Goal: Task Accomplishment & Management: Complete application form

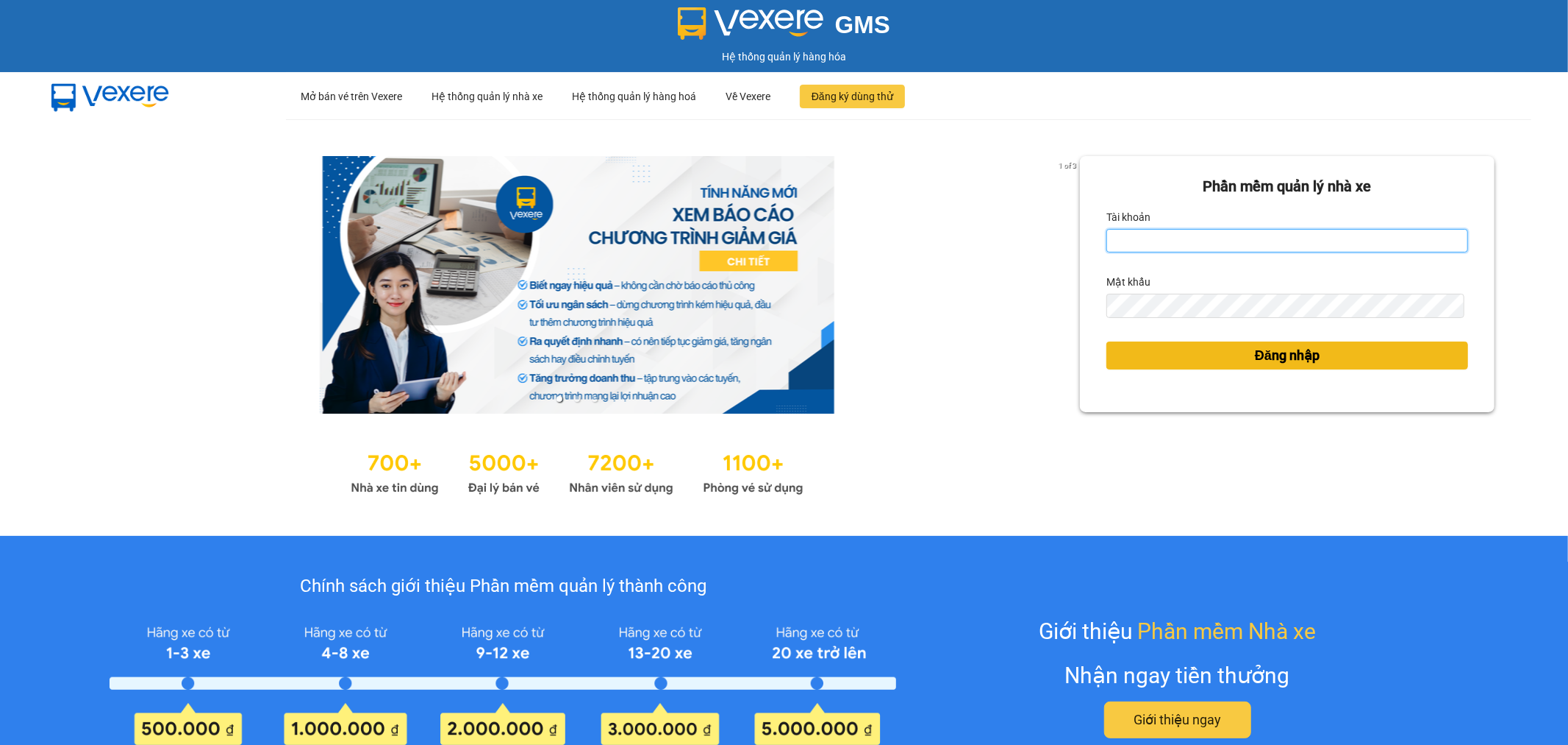
type input "tuanhung.vtp"
click at [1341, 348] on button "Đăng nhập" at bounding box center [1287, 355] width 362 height 28
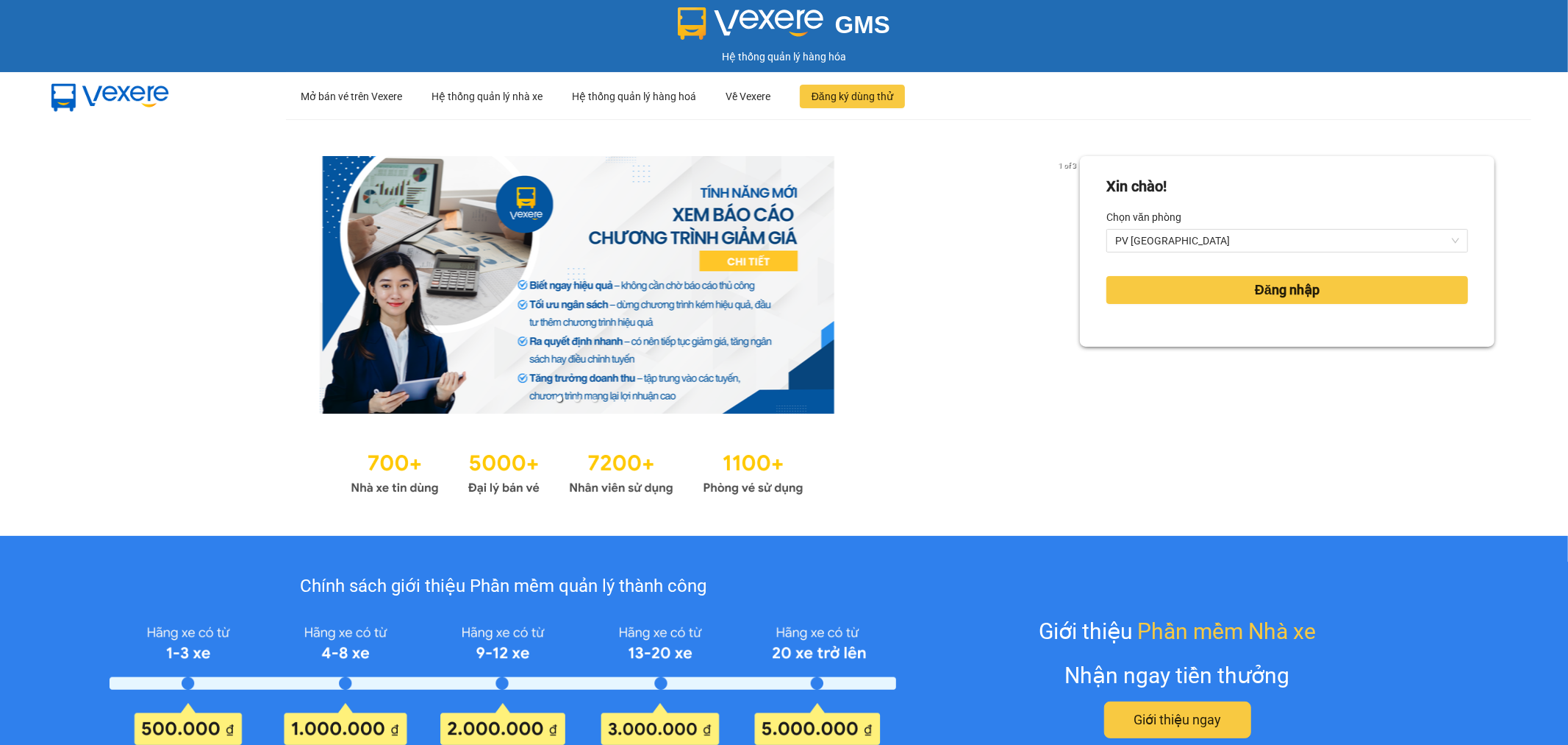
click at [1318, 355] on div "Xin chào! Chọn văn phòng PV Tân Bình Đăng nhập" at bounding box center [1287, 327] width 415 height 343
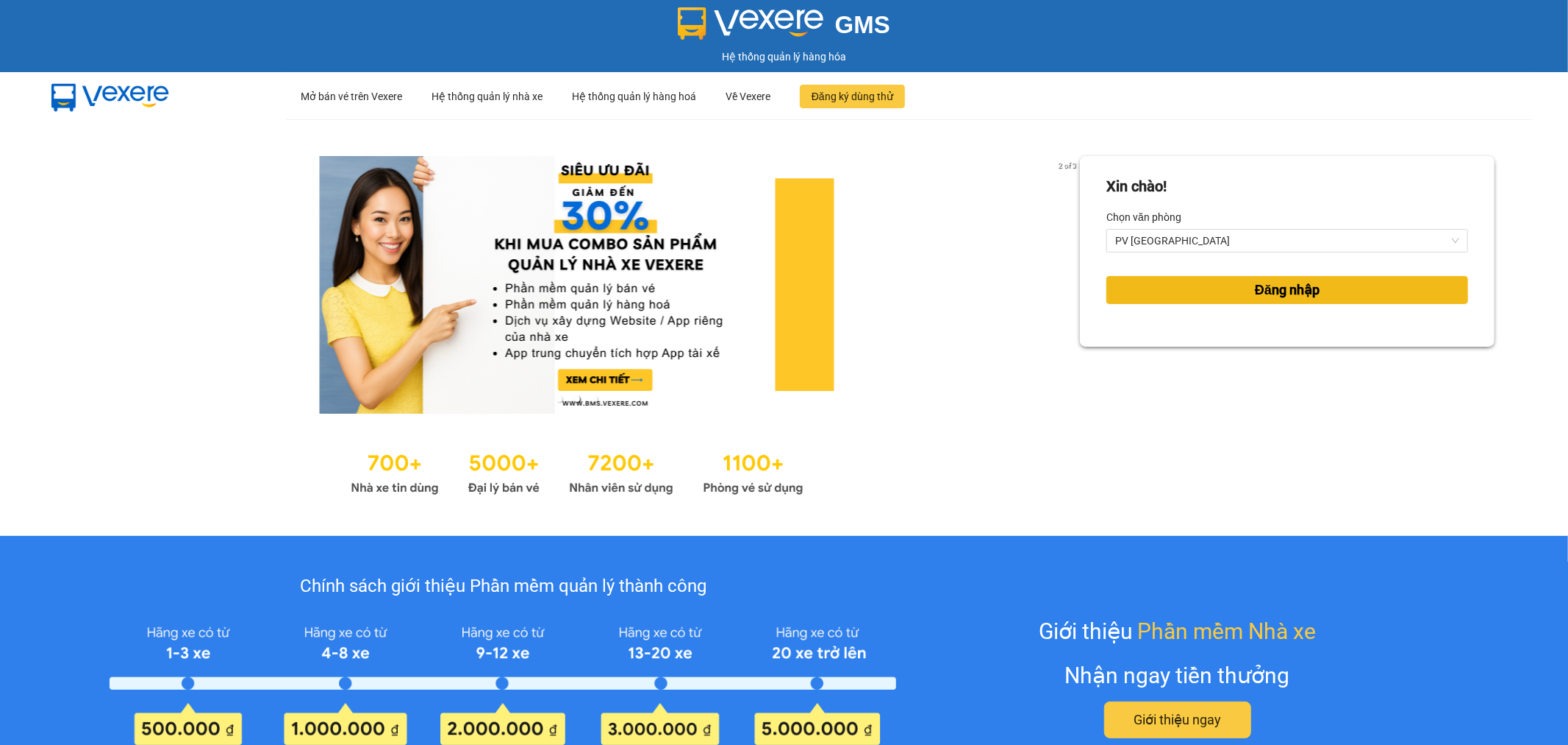
click at [1292, 293] on span "Đăng nhập" at bounding box center [1287, 290] width 65 height 20
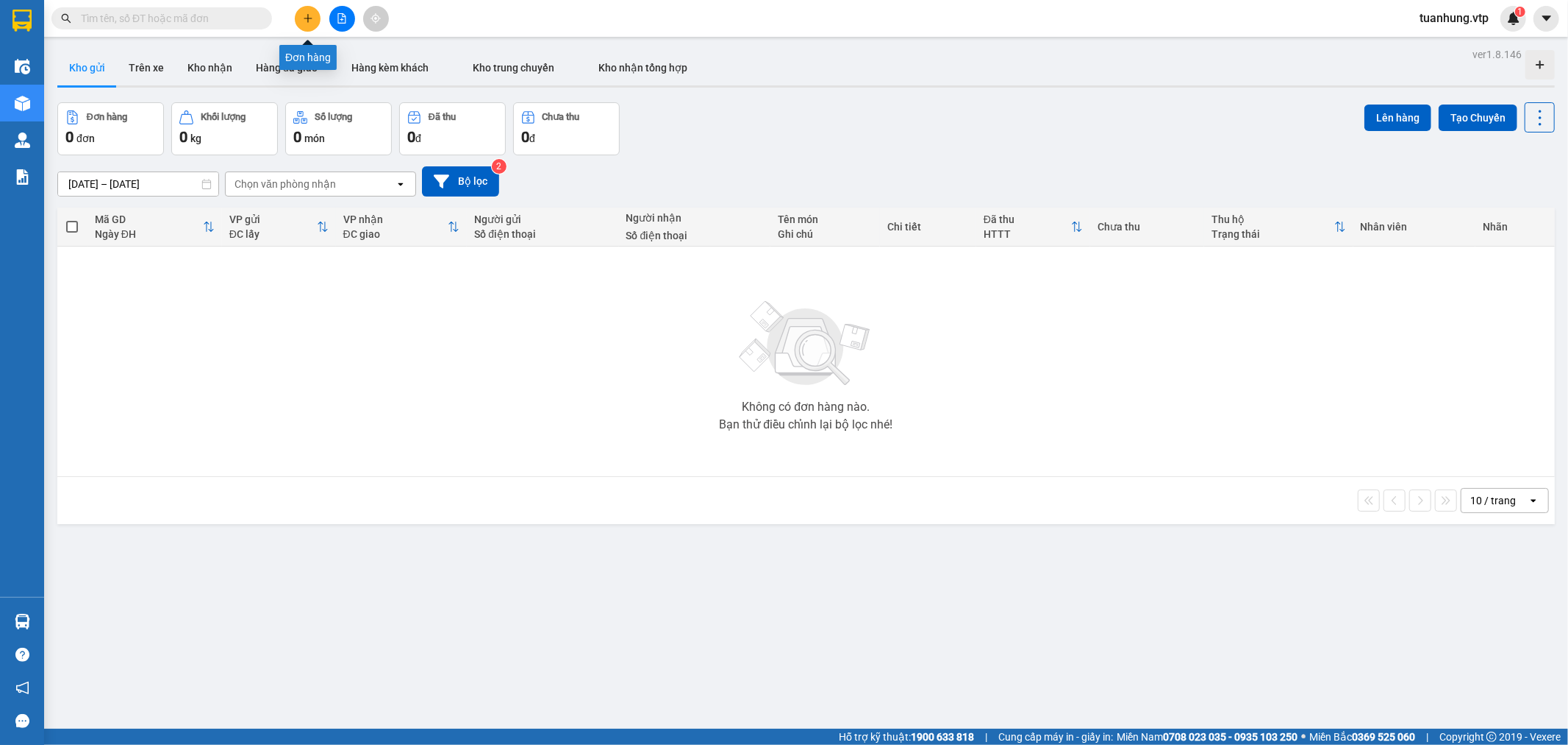
click at [303, 18] on icon "plus" at bounding box center [308, 18] width 11 height 11
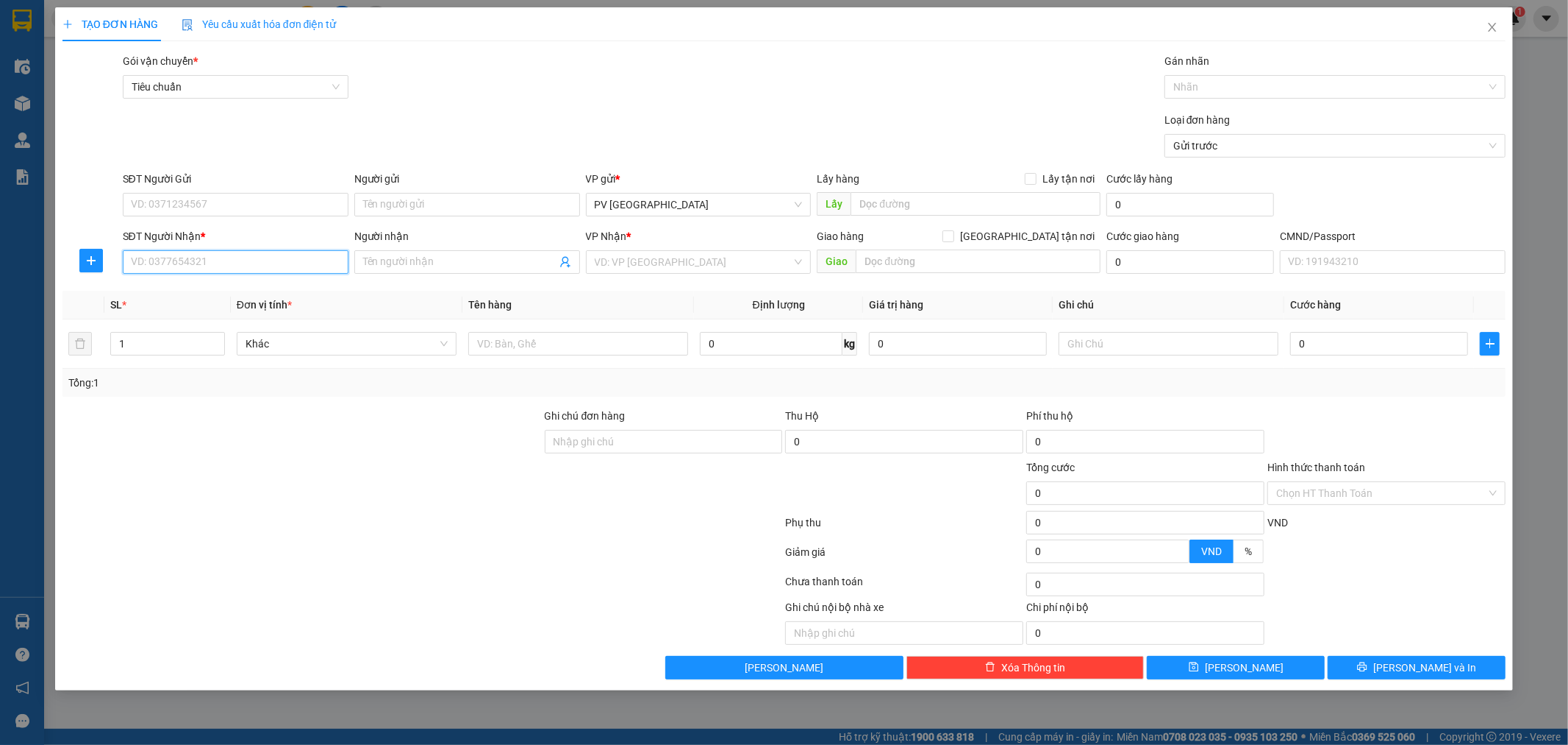
click at [261, 254] on input "SĐT Người Nhận *" at bounding box center [235, 261] width 225 height 24
type input "0977705551"
click at [391, 259] on input "Người nhận" at bounding box center [460, 261] width 194 height 16
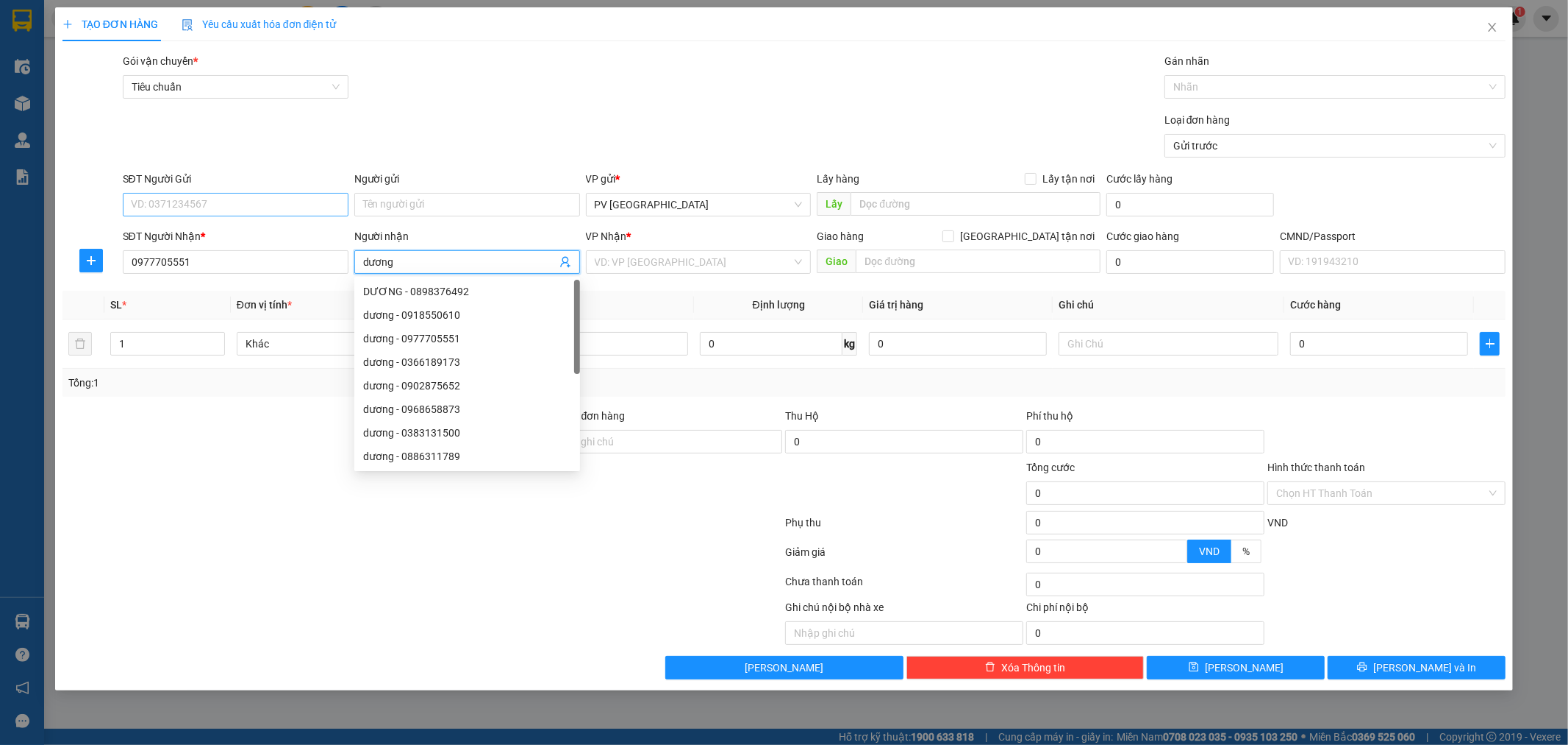
type input "dương"
click at [258, 207] on input "SĐT Người Gửi" at bounding box center [235, 204] width 225 height 24
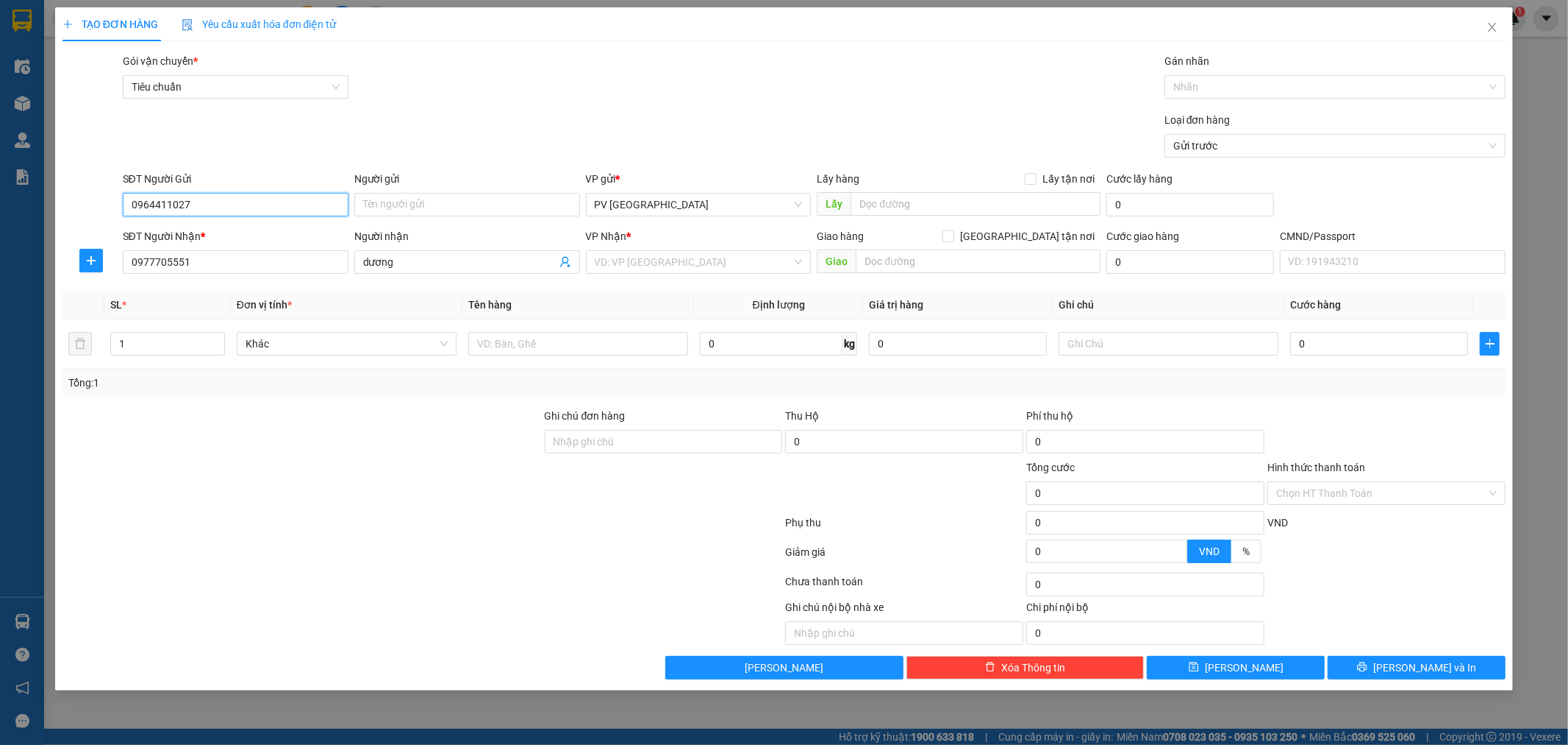
type input "0964411027"
type input "d"
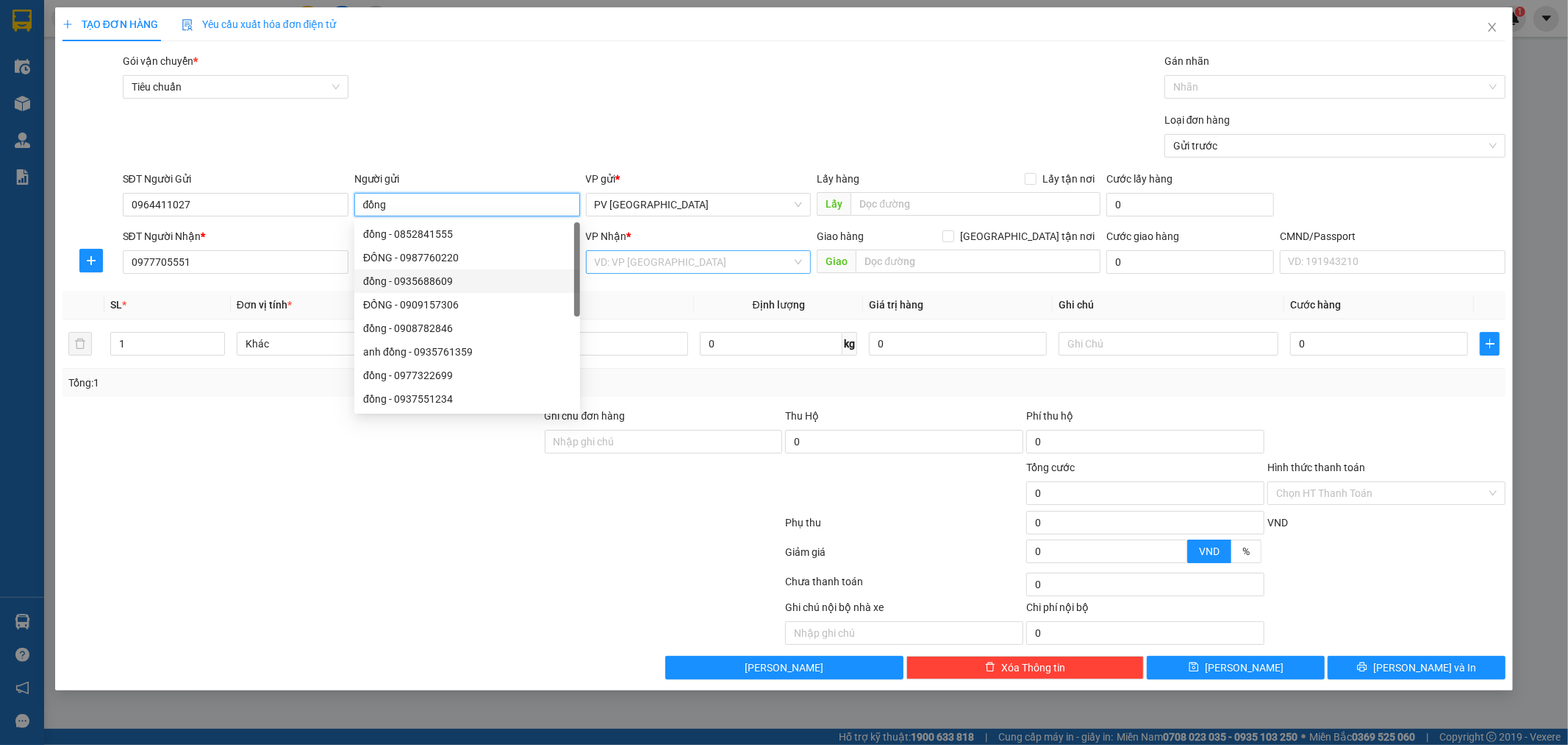
type input "đồng"
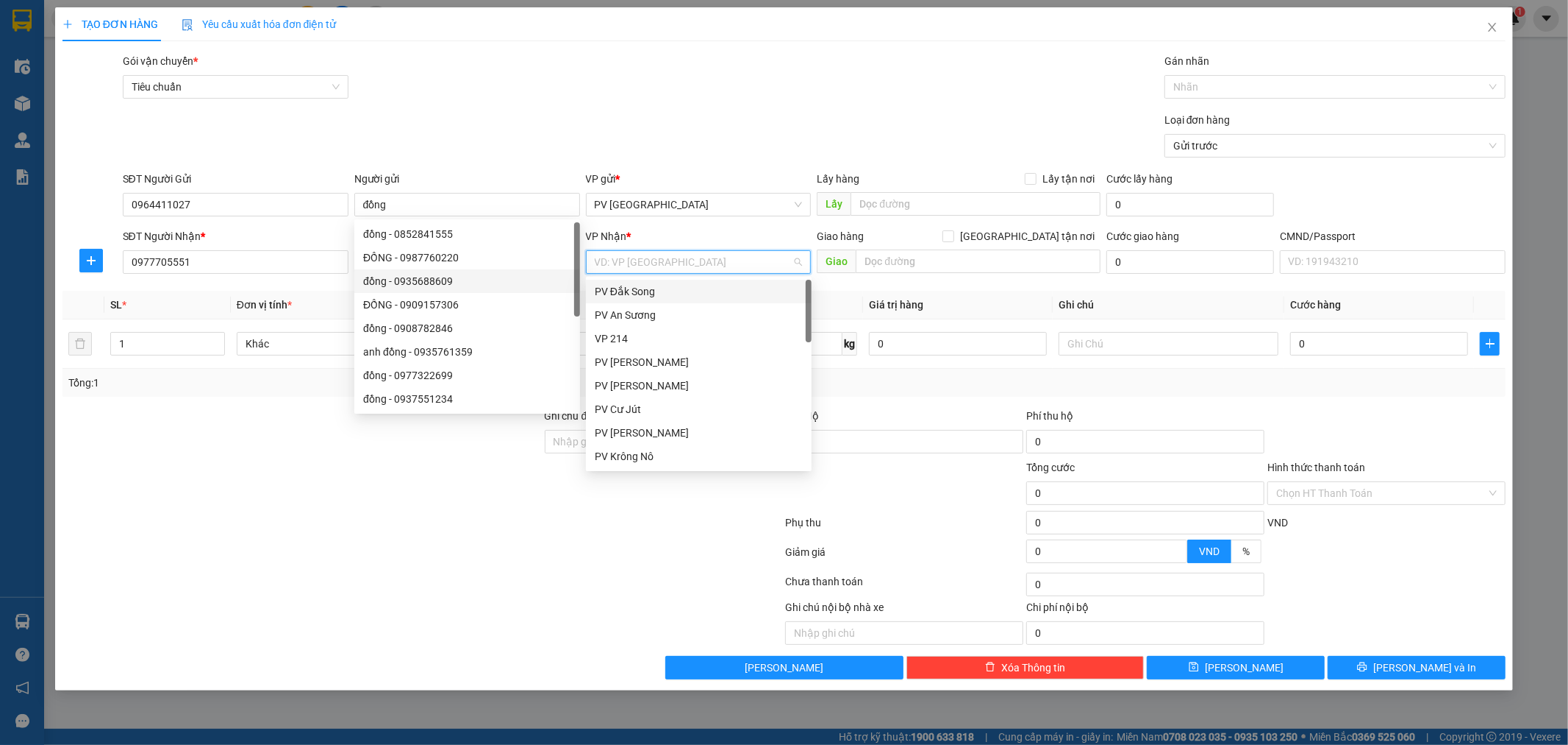
click at [662, 257] on input "search" at bounding box center [694, 261] width 198 height 22
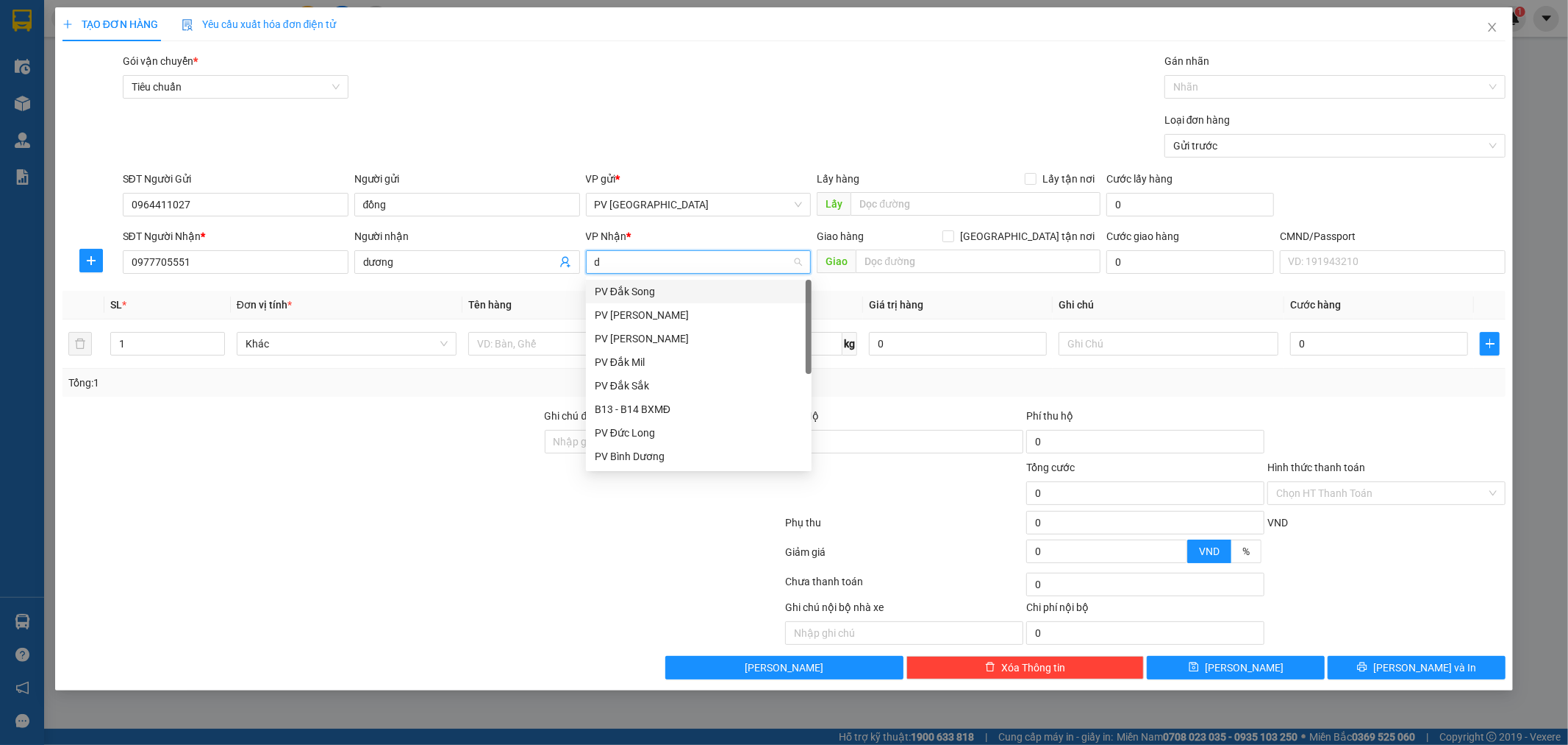
type input "ds"
click at [654, 285] on div "PV Đắk Song" at bounding box center [698, 291] width 208 height 16
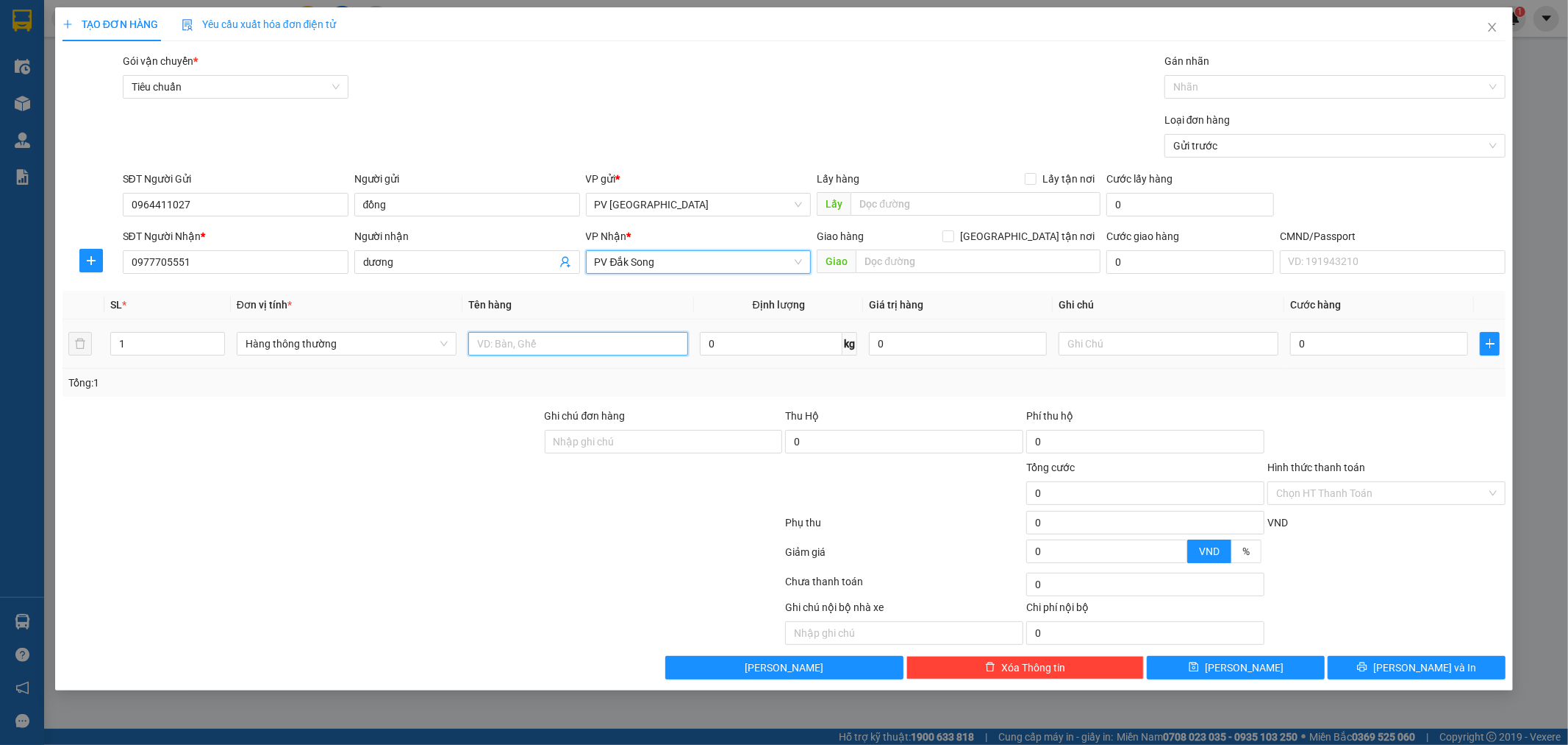
click at [611, 344] on input "text" at bounding box center [578, 343] width 220 height 24
type input "q áo"
type input "b"
type input "1"
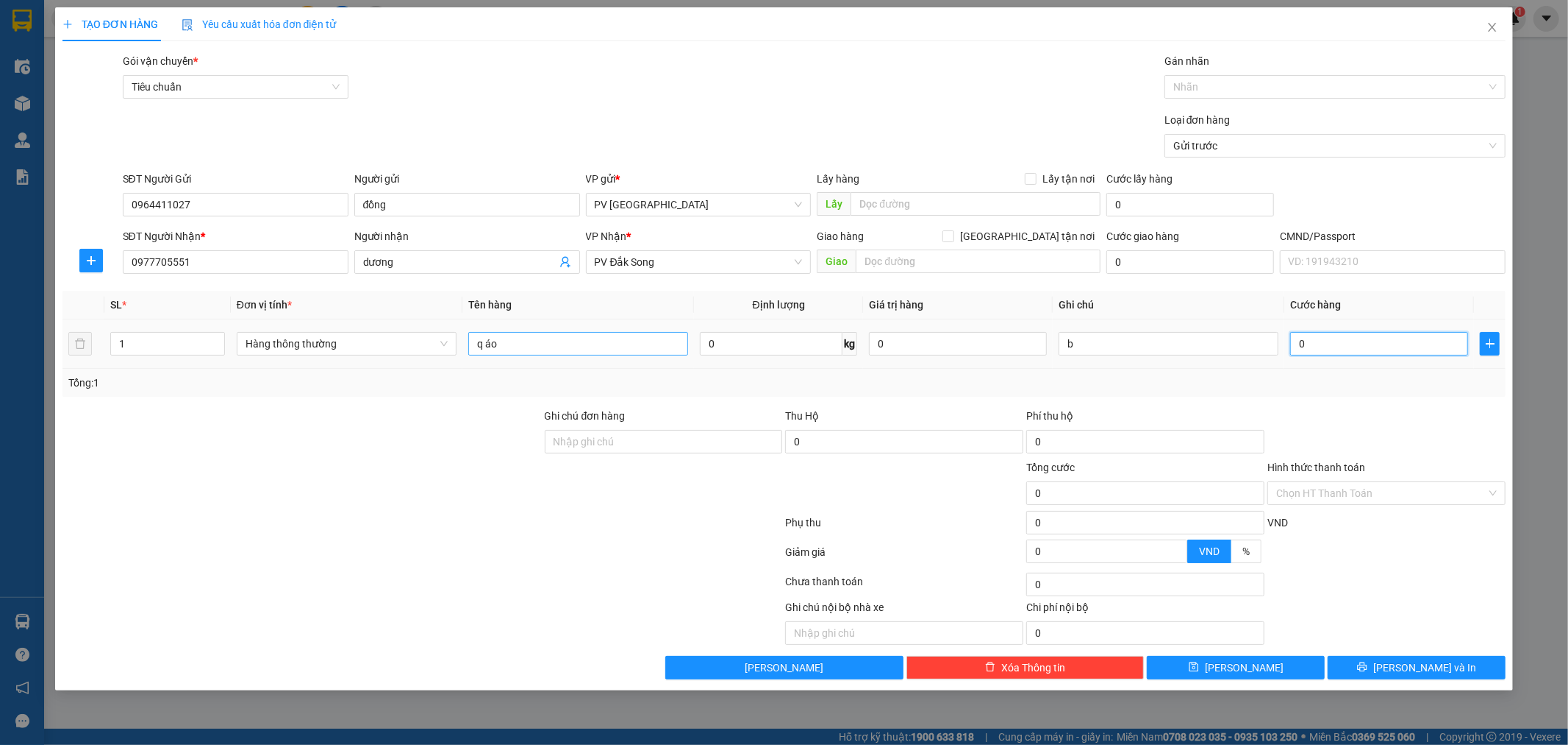
type input "1"
type input "13"
type input "130"
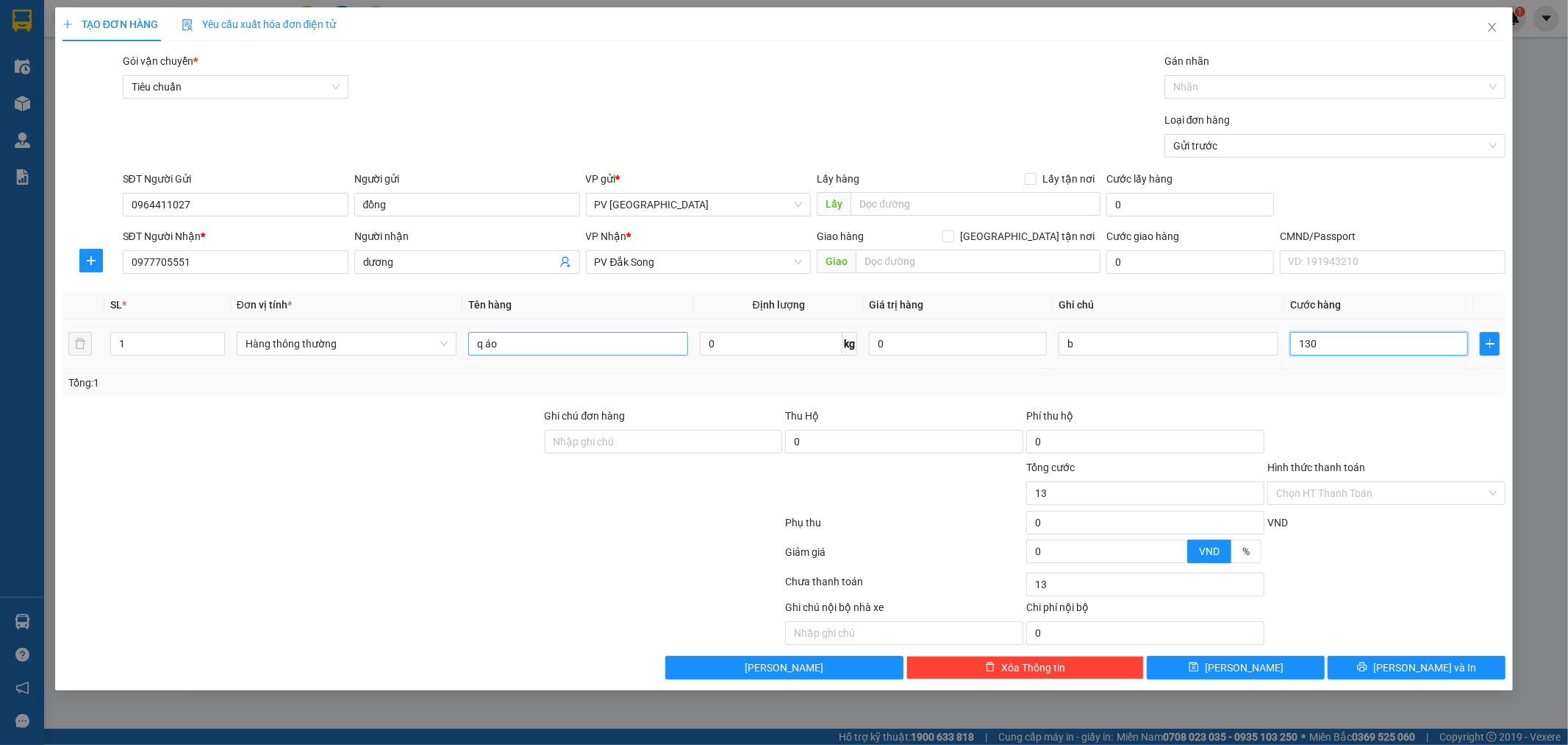
type input "130"
type input "1.300"
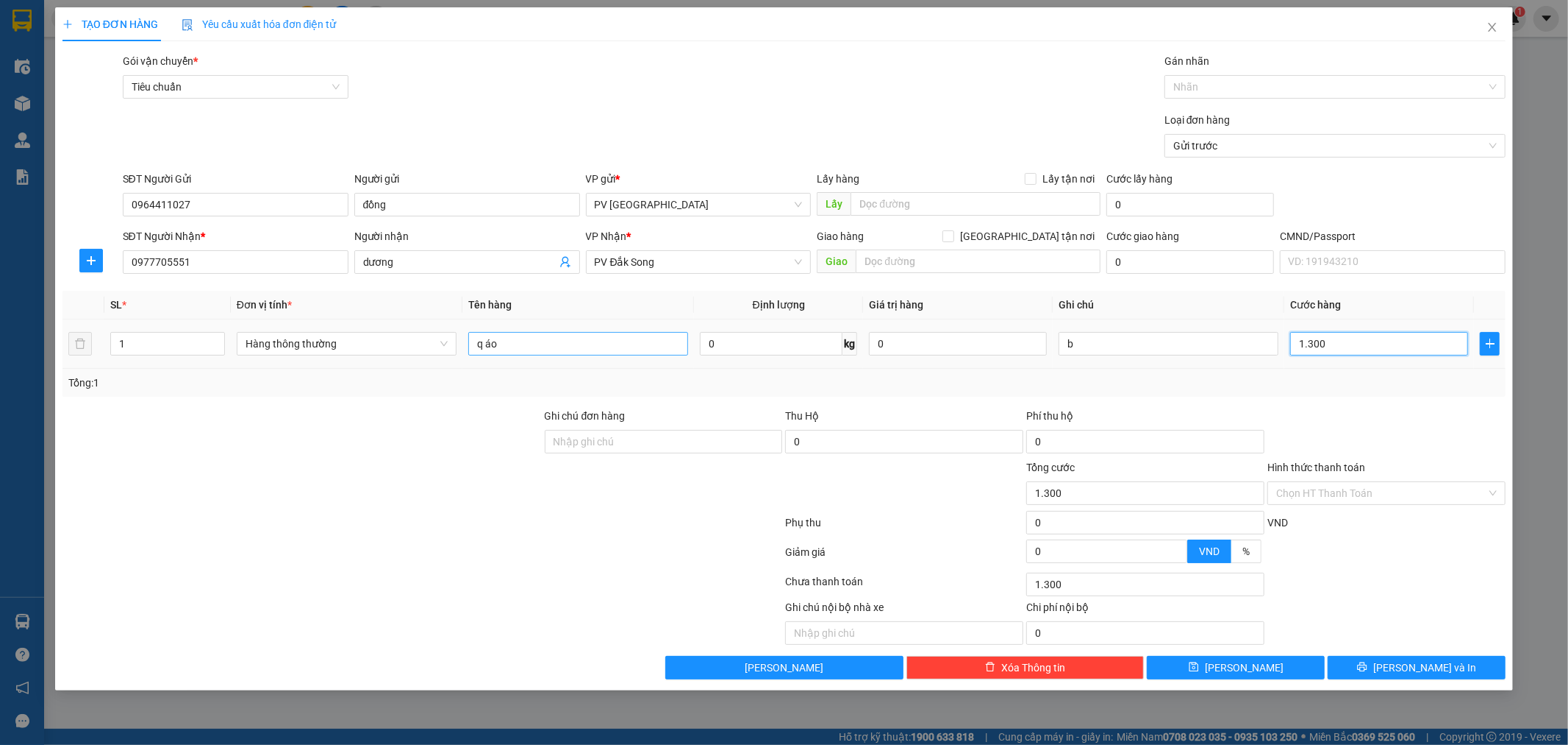
type input "13.000"
type input "130.000"
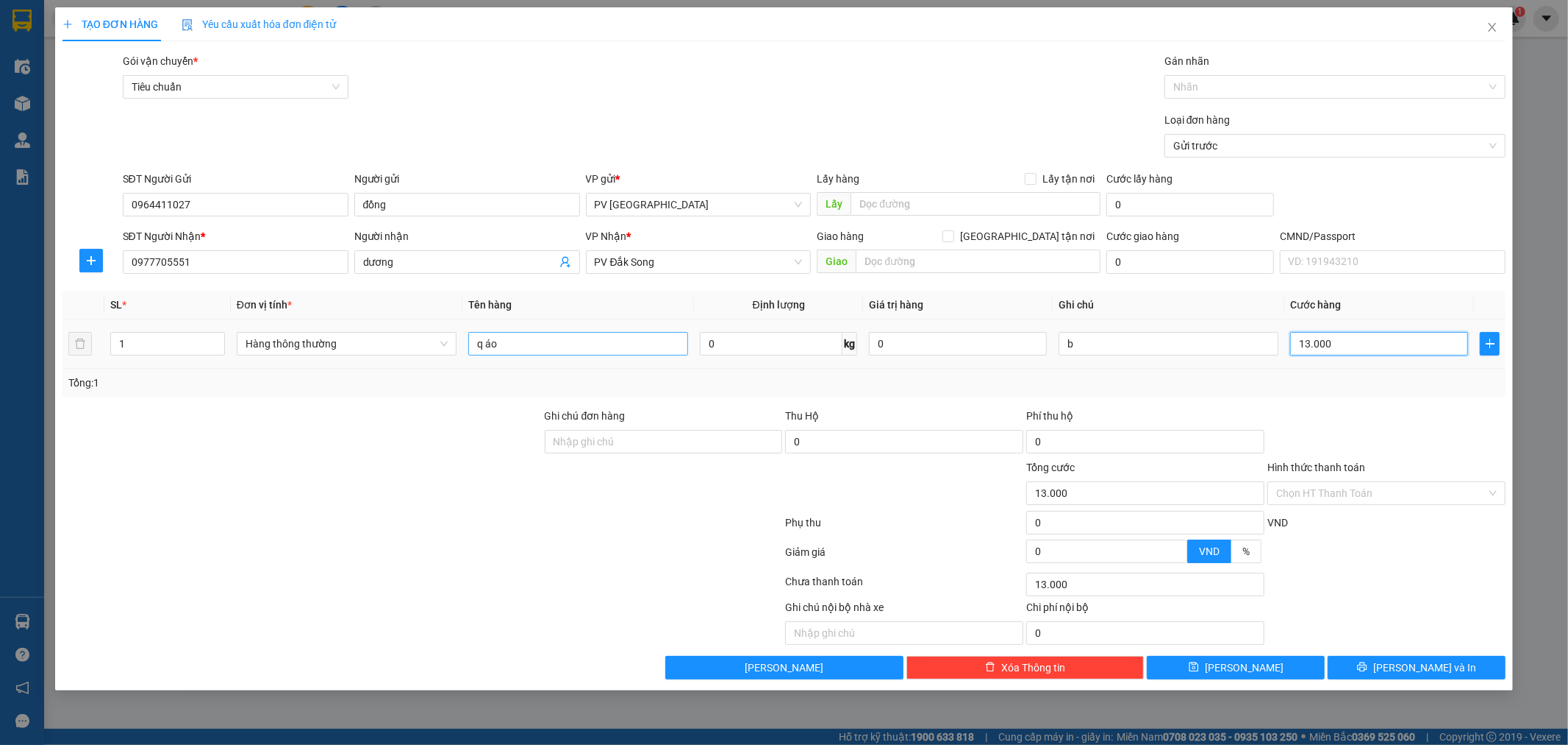
type input "130.000"
click at [1493, 494] on div "Chọn HT Thanh Toán" at bounding box center [1387, 492] width 239 height 24
type input "130.000"
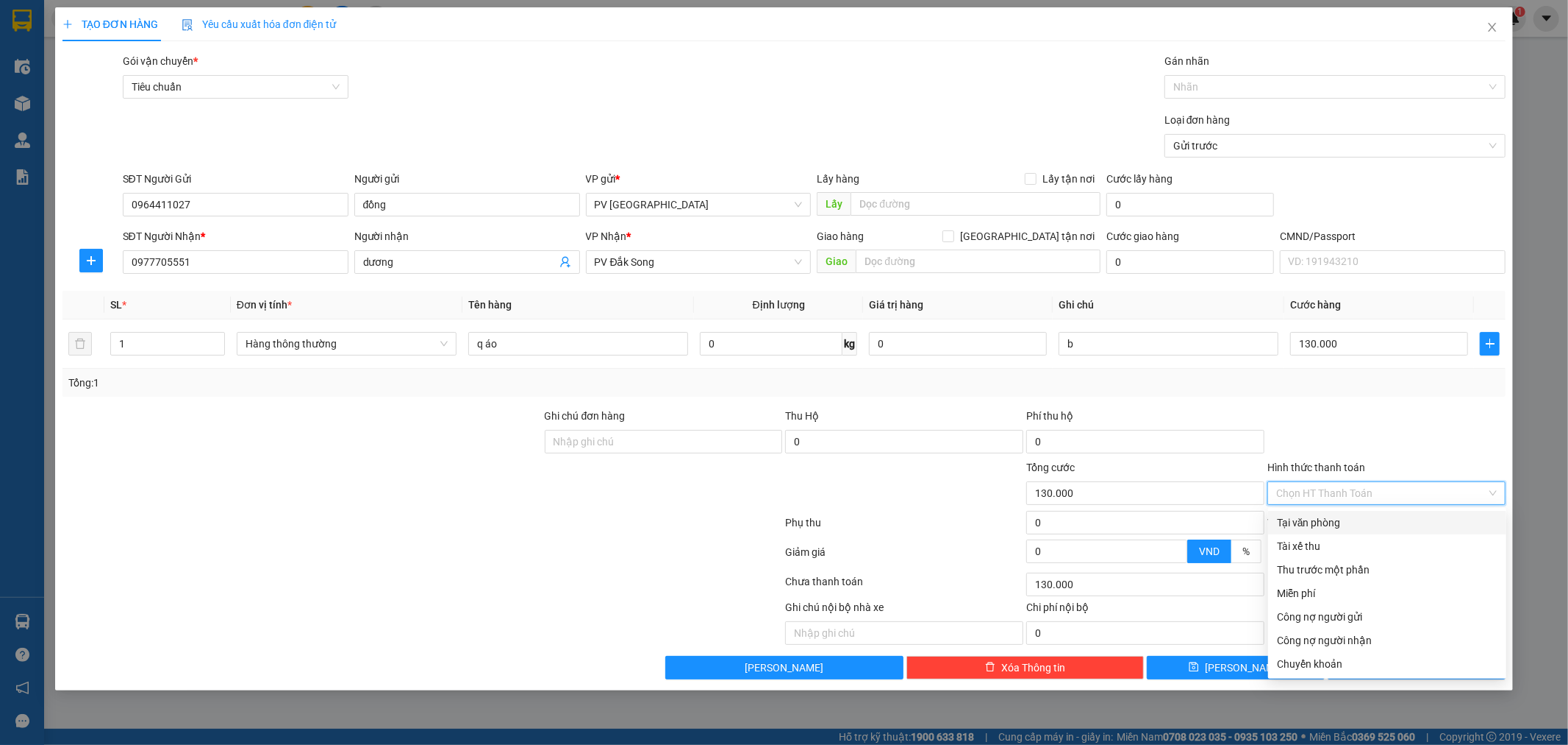
click at [1460, 523] on div "Tại văn phòng" at bounding box center [1387, 522] width 221 height 16
type input "0"
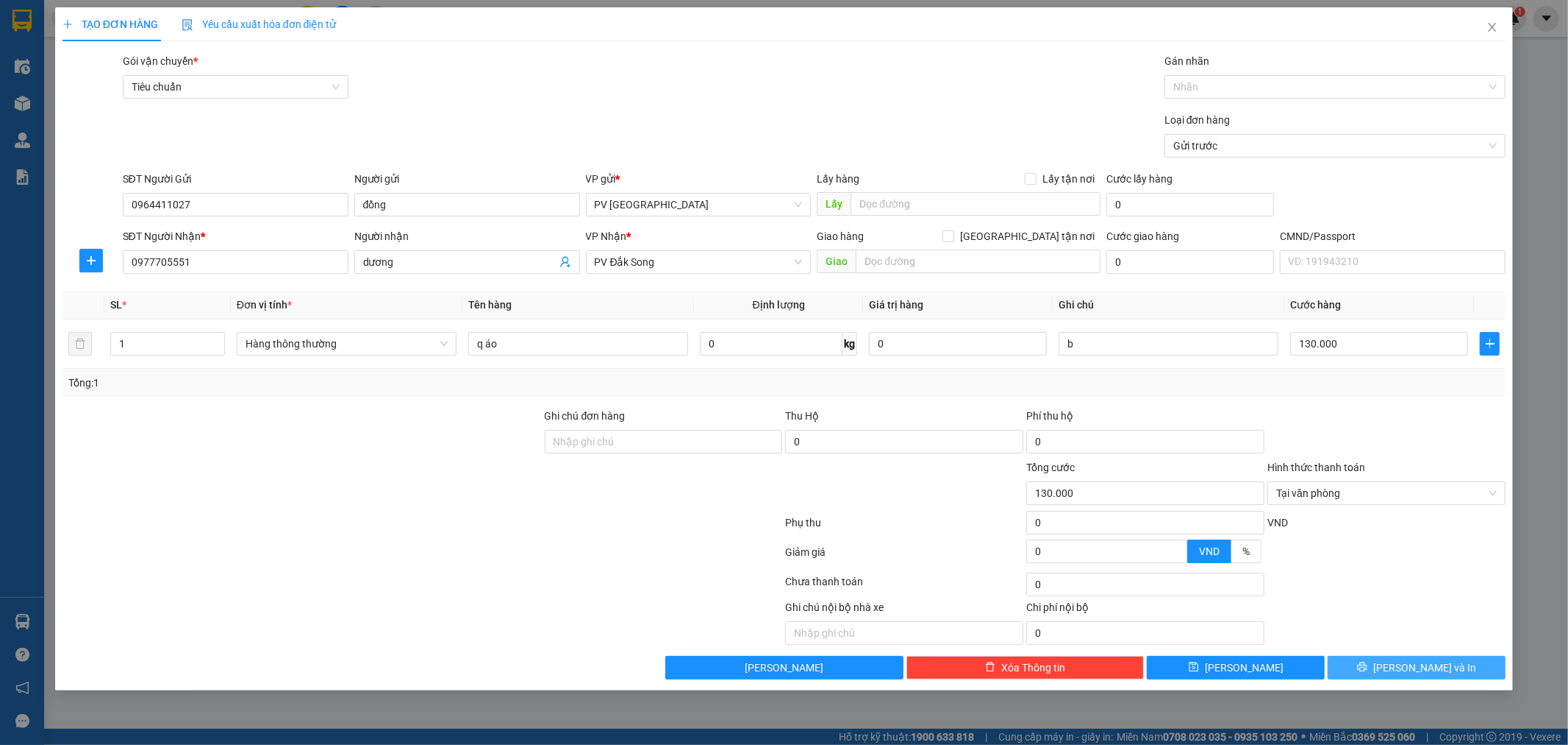
click at [1423, 668] on span "[PERSON_NAME] và In" at bounding box center [1424, 667] width 103 height 16
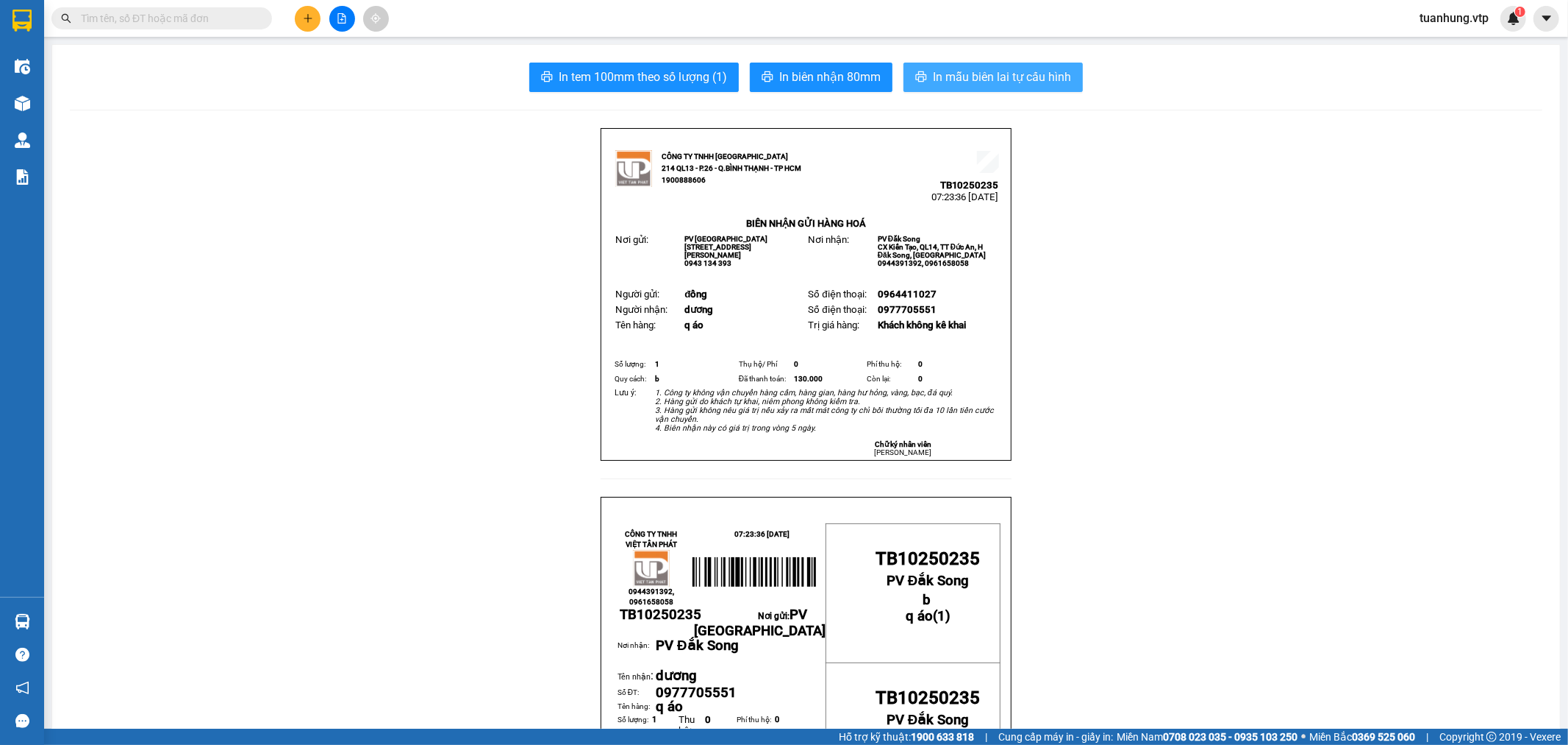
click at [1016, 72] on span "In mẫu biên lai tự cấu hình" at bounding box center [1002, 76] width 139 height 18
click at [944, 79] on span "In mẫu biên lai tự cấu hình" at bounding box center [1002, 76] width 139 height 18
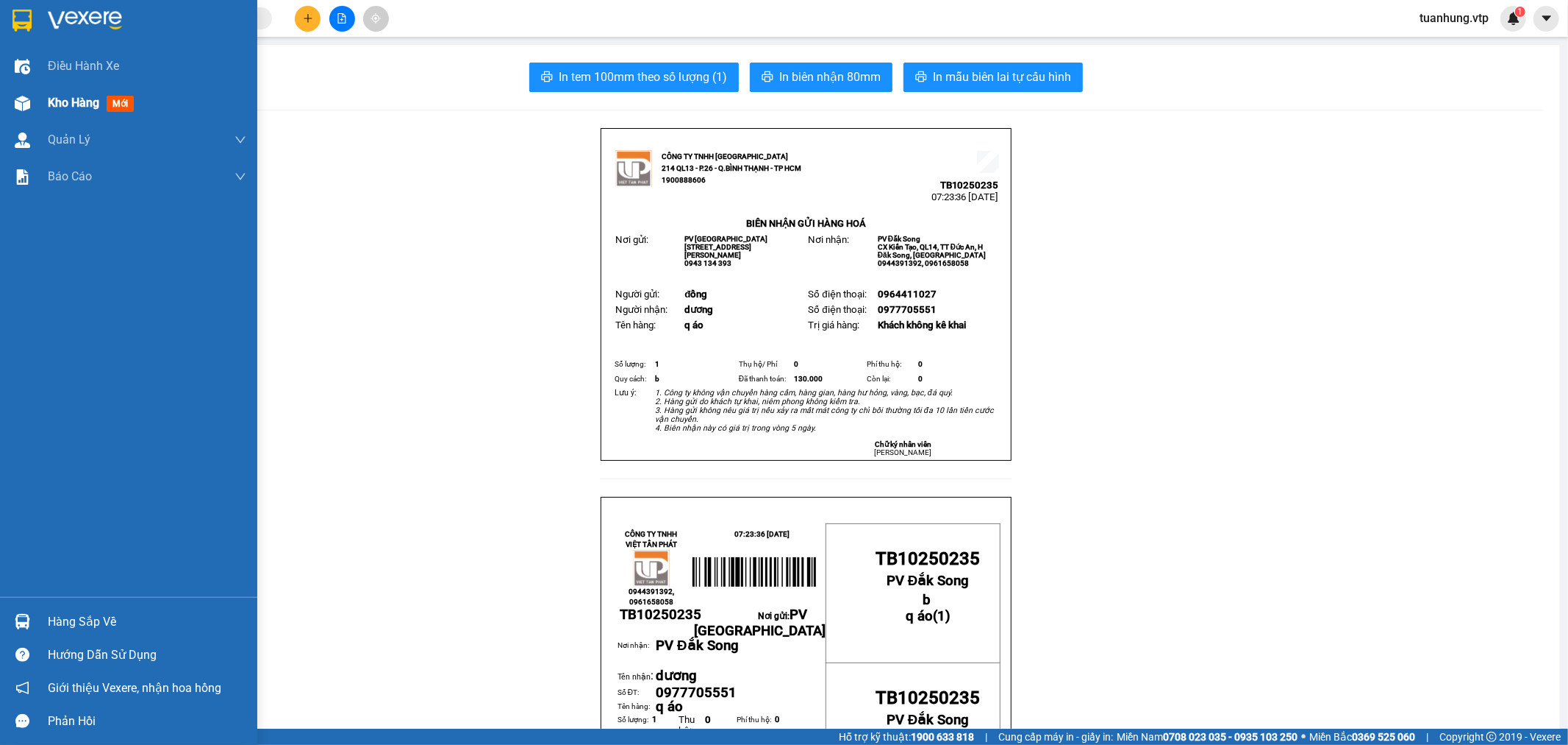
click at [30, 105] on img at bounding box center [23, 104] width 16 height 16
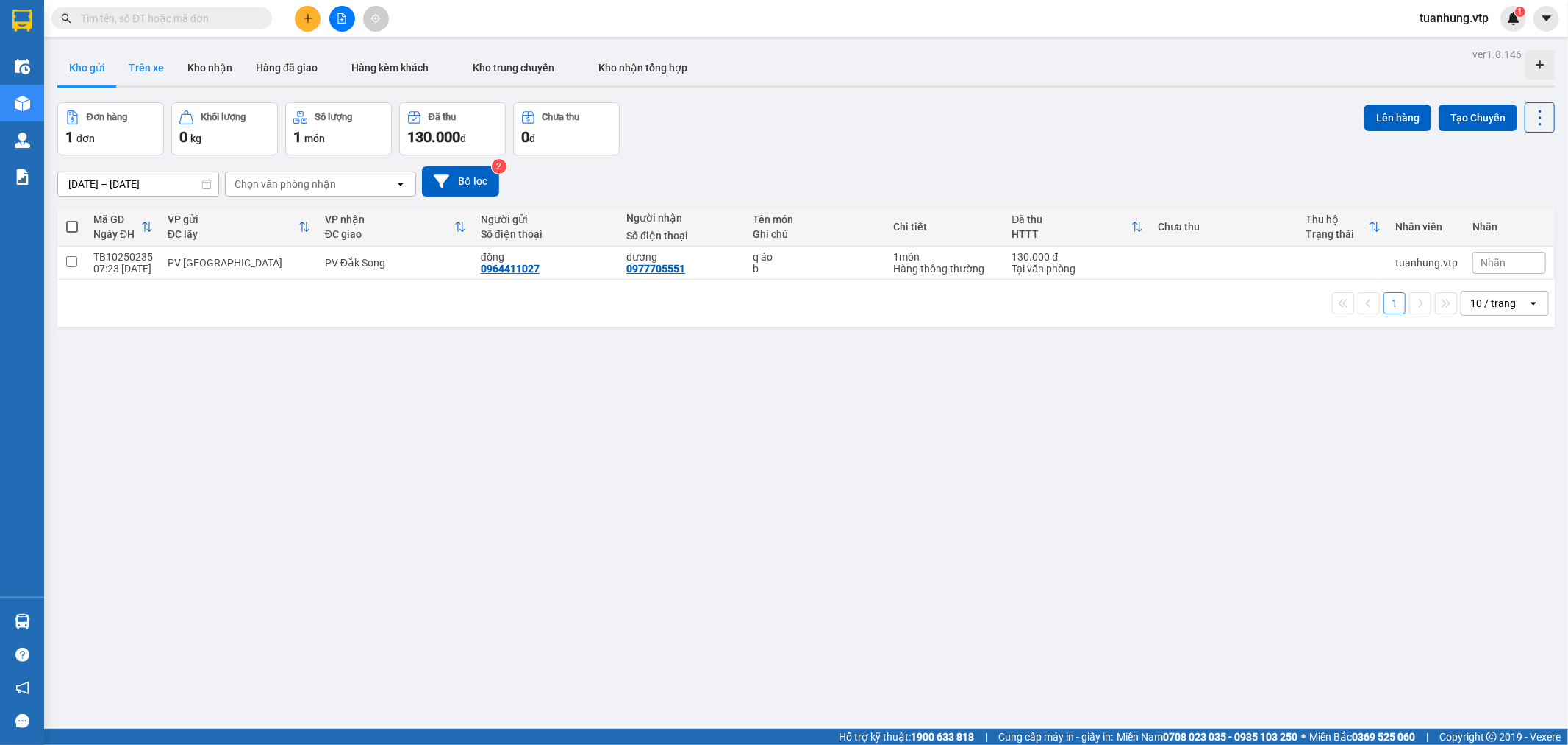
click at [140, 66] on button "Trên xe" at bounding box center [146, 68] width 59 height 35
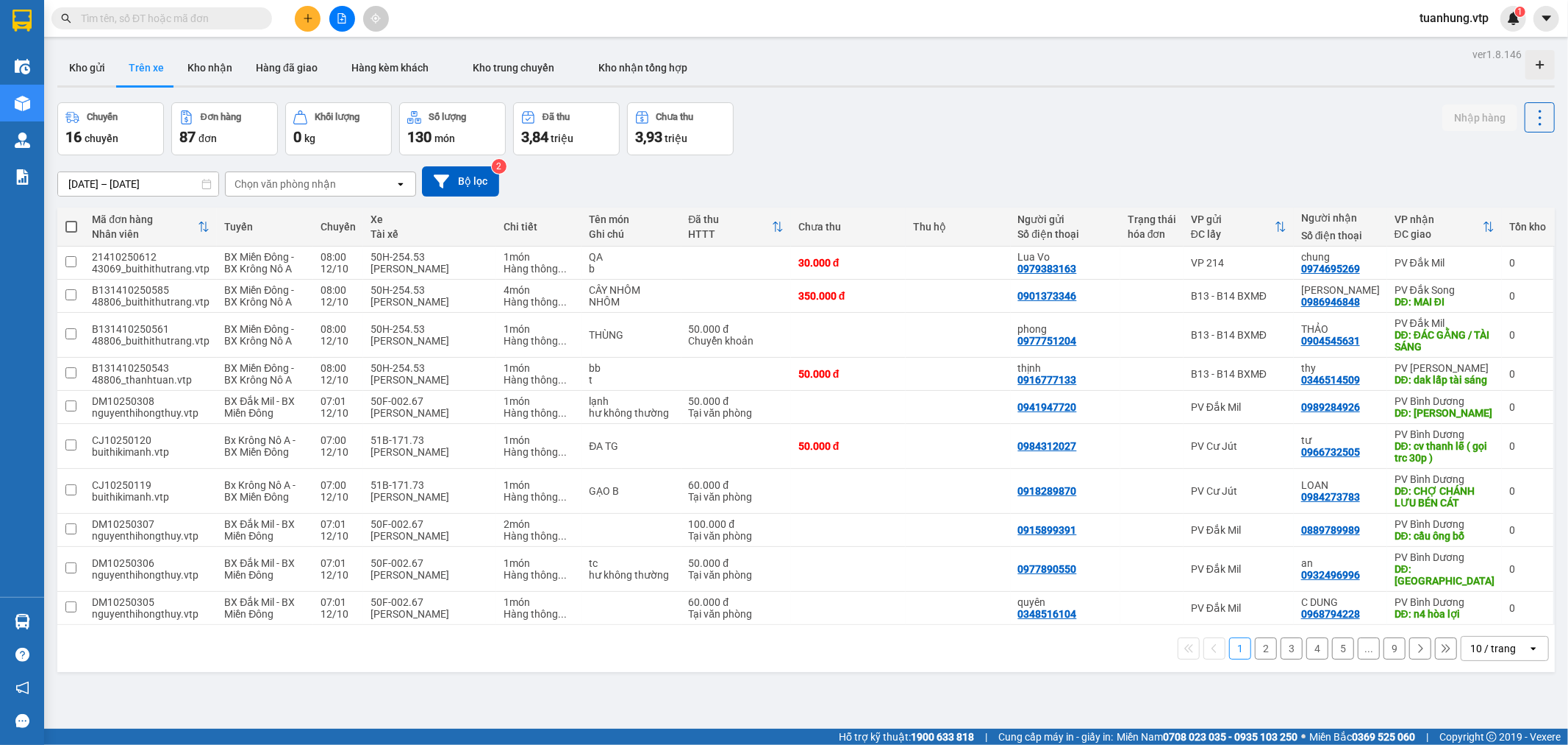
click at [303, 180] on div "Chọn văn phòng nhận" at bounding box center [285, 183] width 102 height 15
type input "tb"
click at [304, 218] on div "PV [GEOGRAPHIC_DATA]" at bounding box center [320, 216] width 191 height 26
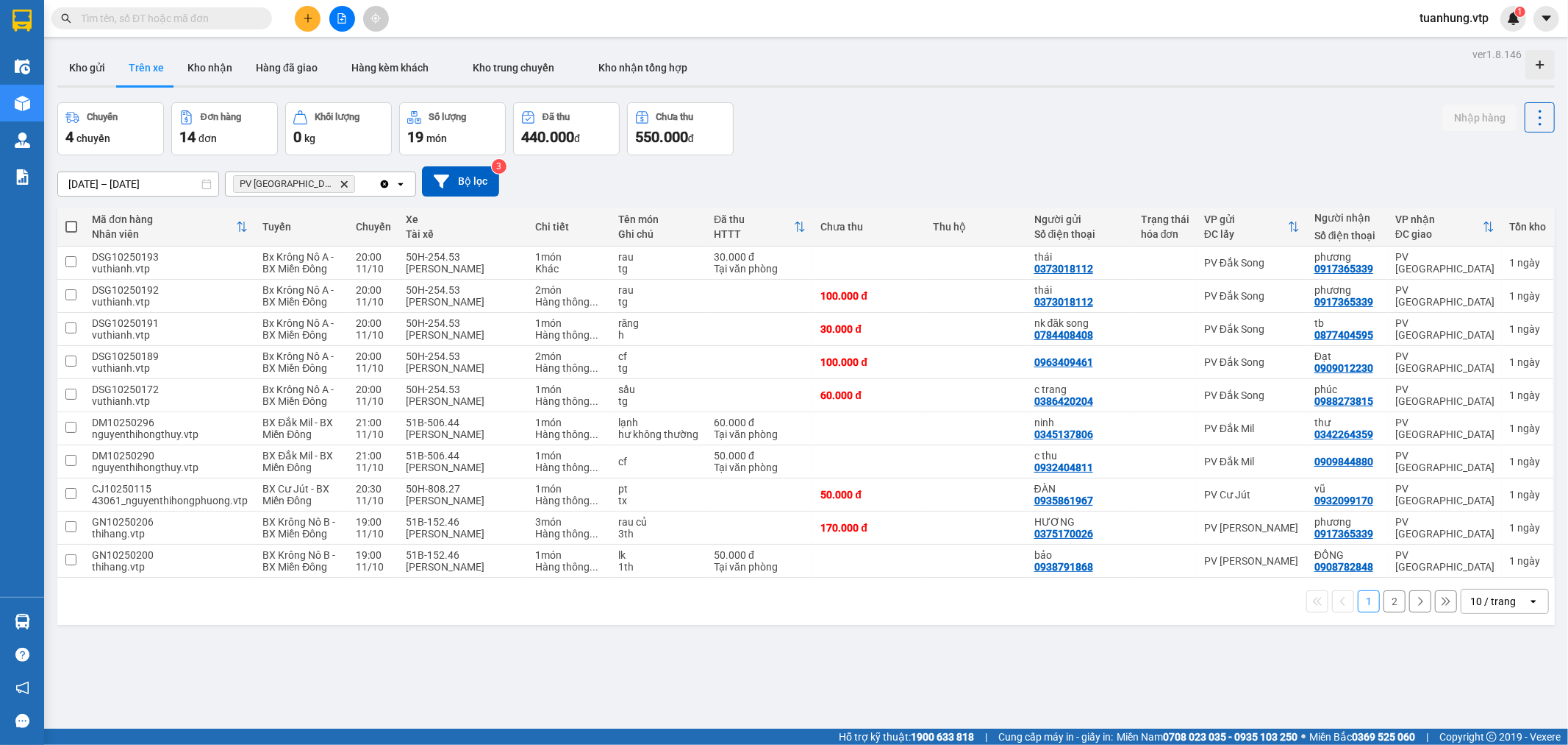
click at [1531, 602] on icon at bounding box center [1534, 600] width 5 height 3
click at [1519, 571] on div "100 / trang" at bounding box center [1493, 570] width 89 height 26
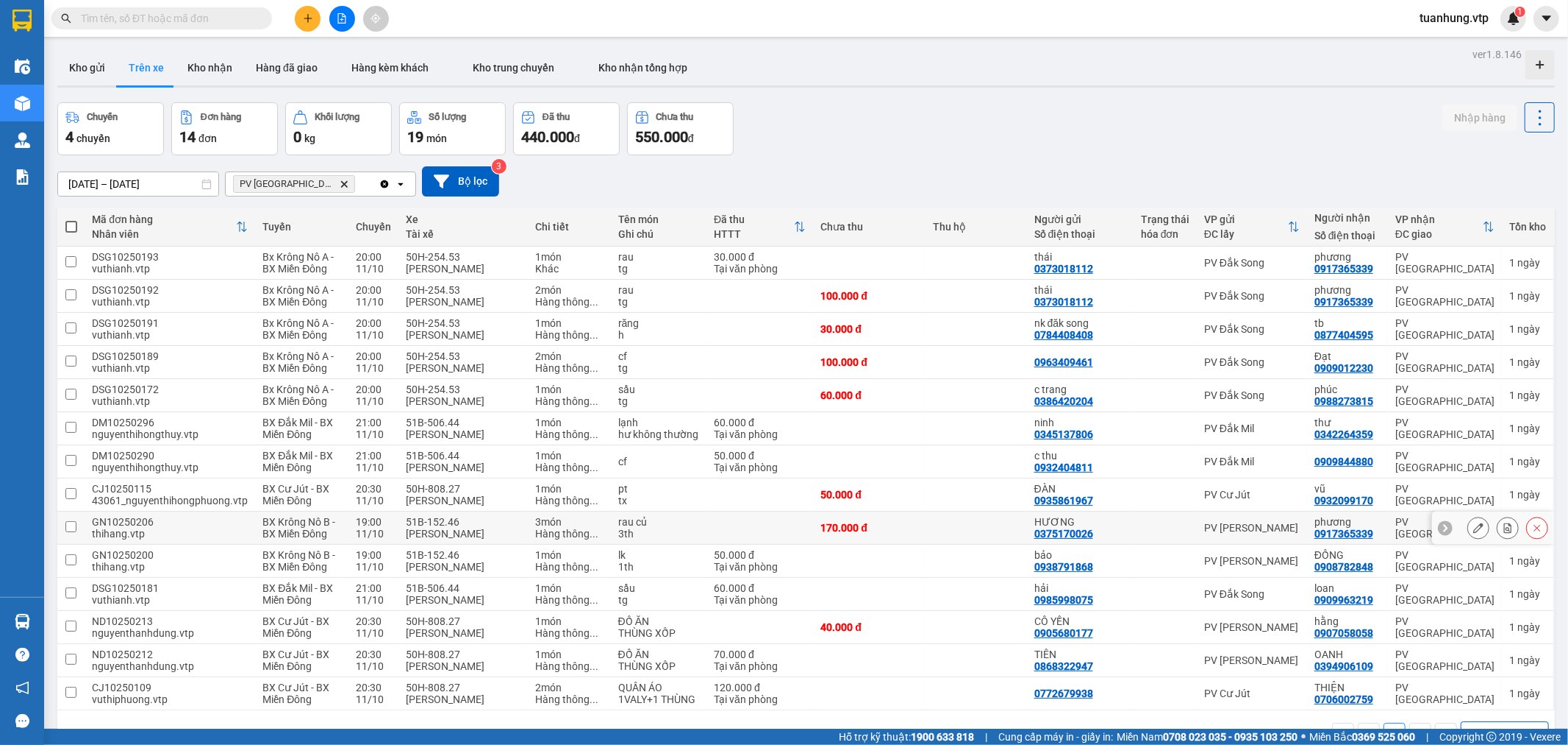
scroll to position [68, 0]
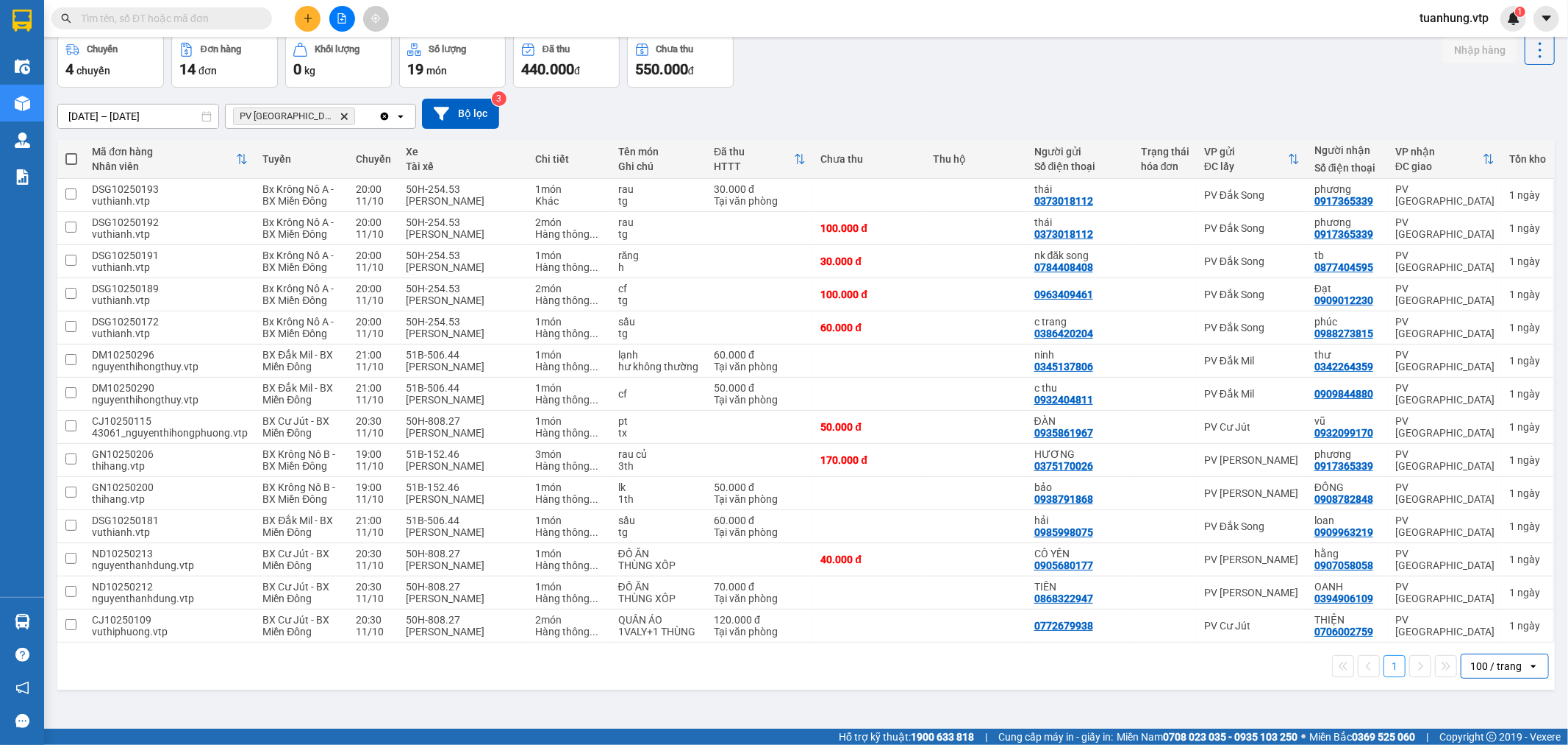
click at [666, 686] on div "1 100 / trang open" at bounding box center [806, 666] width 1498 height 47
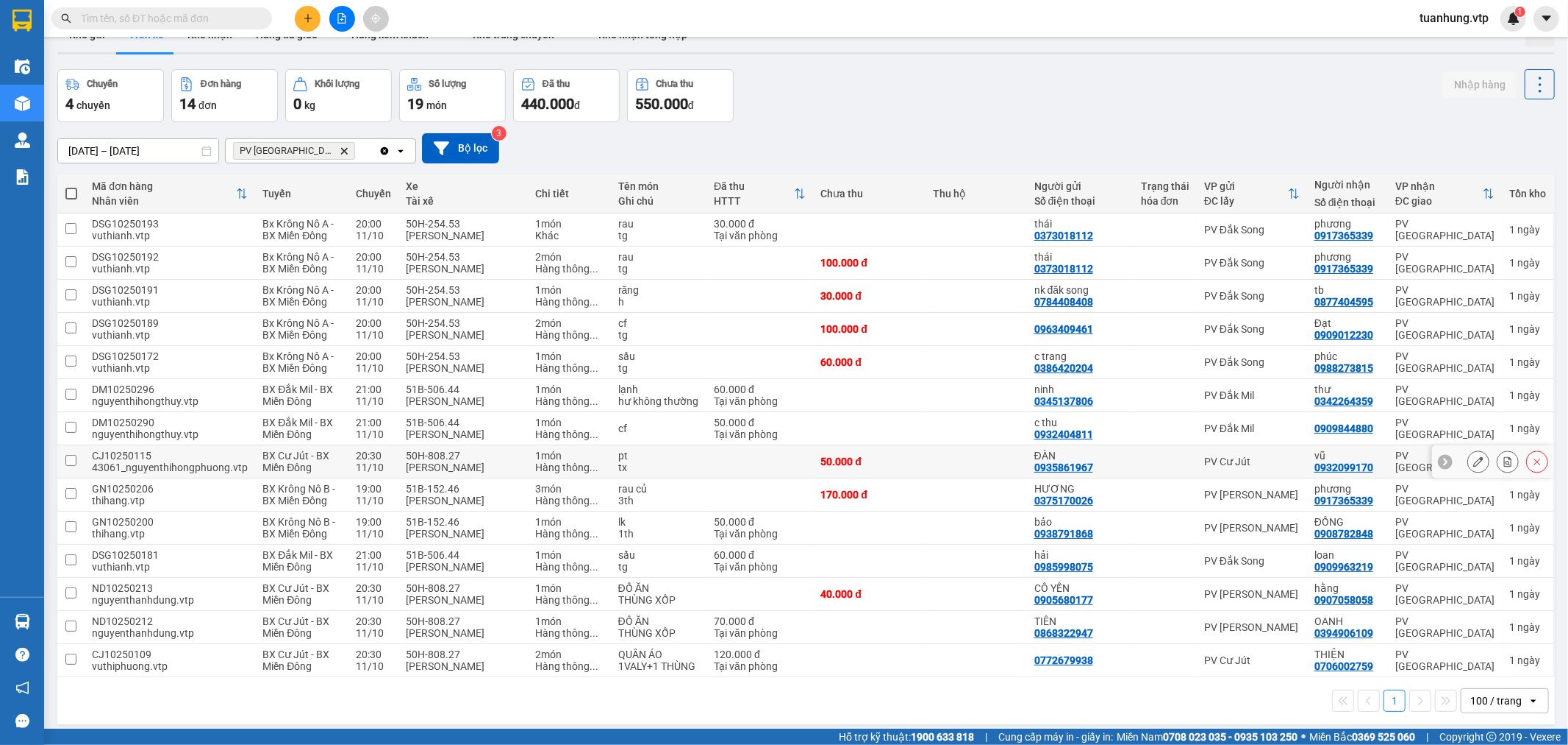
scroll to position [30, 0]
